Goal: Browse casually

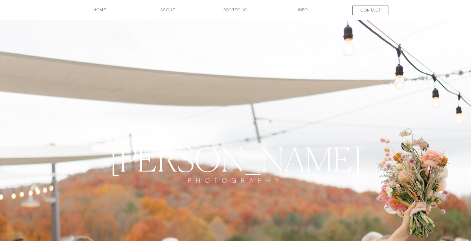
click at [231, 8] on h3 "Portfolio" at bounding box center [235, 12] width 49 height 11
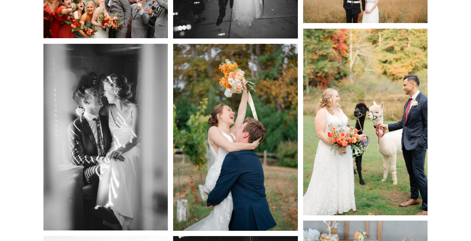
scroll to position [2269, 0]
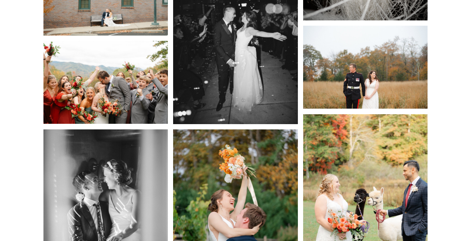
click at [91, 59] on img at bounding box center [105, 82] width 125 height 83
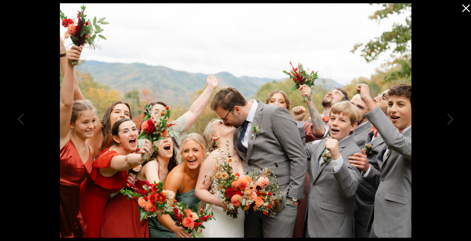
scroll to position [2308, 0]
click at [196, 112] on img at bounding box center [235, 120] width 351 height 234
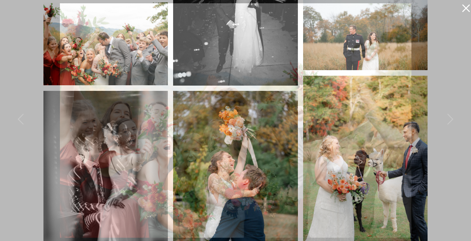
click at [196, 112] on img at bounding box center [235, 120] width 351 height 234
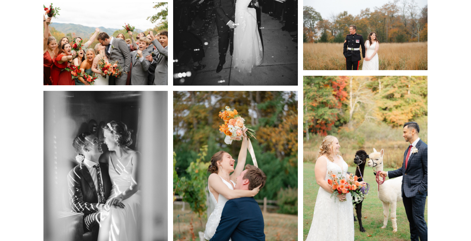
click at [118, 66] on img at bounding box center [105, 43] width 125 height 83
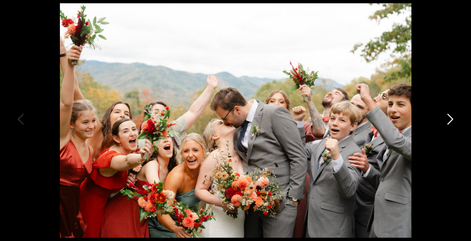
click at [118, 66] on img at bounding box center [235, 120] width 351 height 234
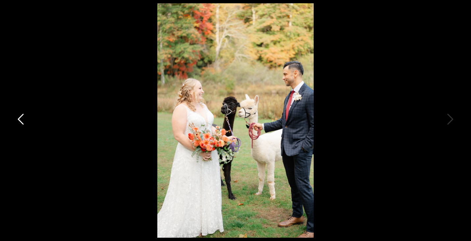
click at [17, 119] on icon at bounding box center [21, 121] width 16 height 20
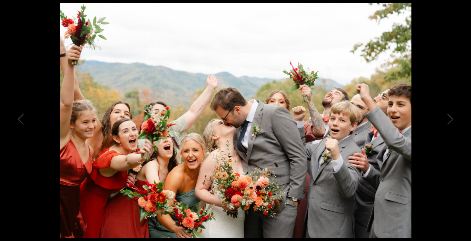
drag, startPoint x: 194, startPoint y: 134, endPoint x: 243, endPoint y: 60, distance: 88.8
click at [208, 91] on img at bounding box center [235, 120] width 351 height 234
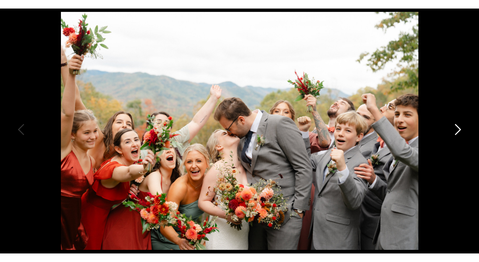
scroll to position [2310, 0]
